Goal: Task Accomplishment & Management: Use online tool/utility

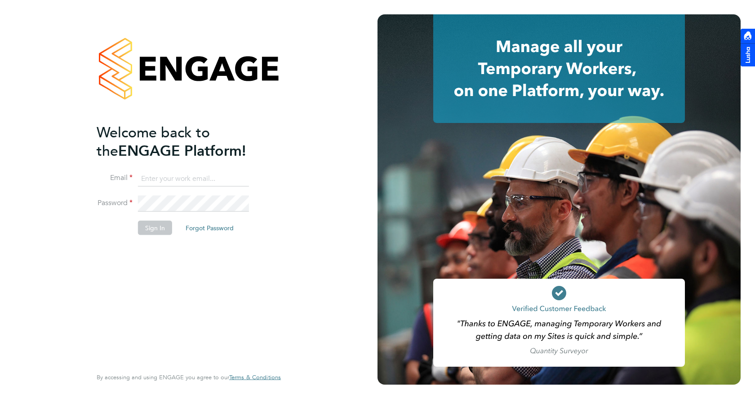
type input "gemma.phillips@danielowen.co.uk"
click at [161, 226] on button "Sign In" at bounding box center [155, 228] width 34 height 14
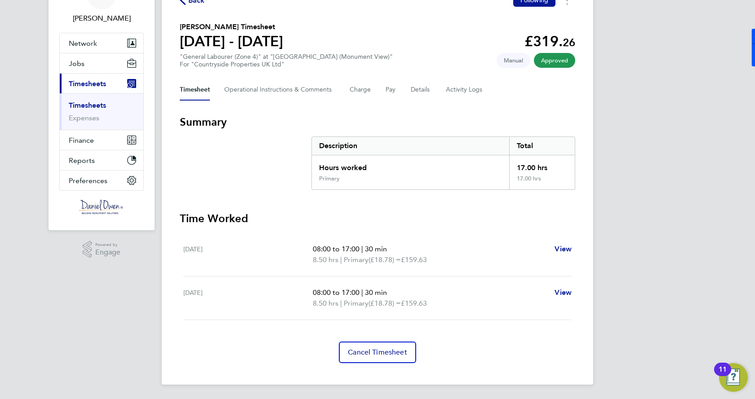
scroll to position [9, 0]
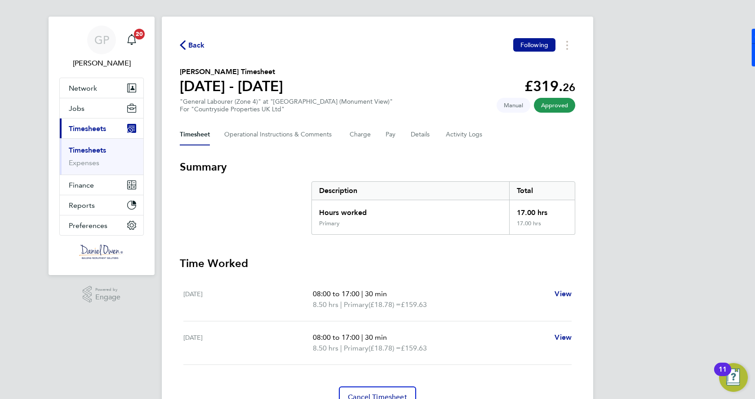
drag, startPoint x: 518, startPoint y: 210, endPoint x: 549, endPoint y: 213, distance: 32.1
click at [549, 213] on div "17.00 hrs" at bounding box center [542, 210] width 66 height 20
click at [314, 260] on h3 "Time Worked" at bounding box center [377, 264] width 395 height 14
drag, startPoint x: 317, startPoint y: 212, endPoint x: 554, endPoint y: 208, distance: 236.4
click at [554, 208] on div "Hours worked 17.00 hrs" at bounding box center [443, 210] width 263 height 20
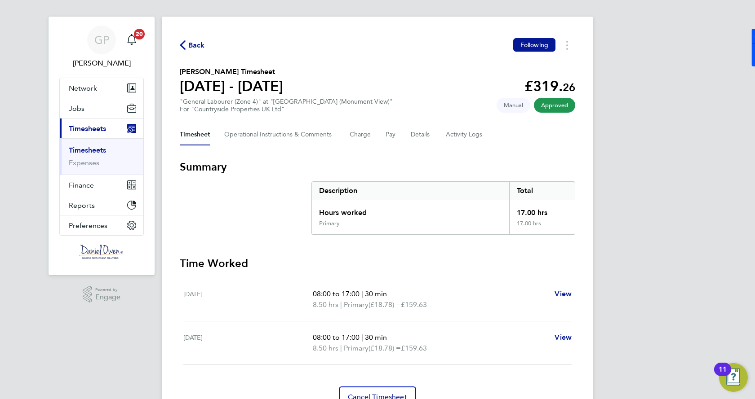
click at [554, 209] on div "17.00 hrs" at bounding box center [542, 210] width 66 height 20
click at [263, 199] on section "Summary Description Total Hours worked 17.00 hrs Primary 17.00 hrs" at bounding box center [377, 197] width 395 height 75
